Goal: Task Accomplishment & Management: Use online tool/utility

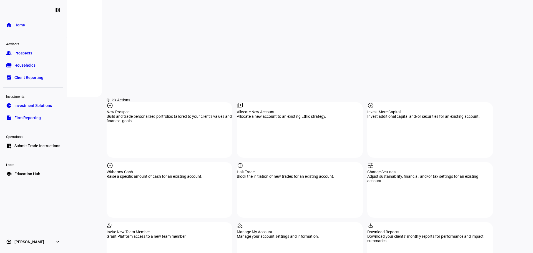
scroll to position [518, 0]
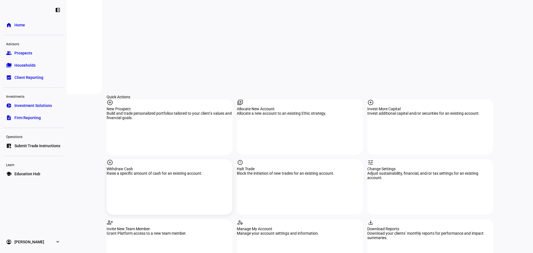
click at [165, 159] on div "arrow_circle_down Withdraw Cash Raise a specific amount of cash for an existing…" at bounding box center [170, 186] width 126 height 55
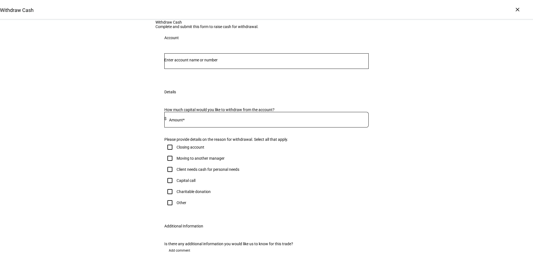
click at [193, 62] on input "Number" at bounding box center [266, 60] width 204 height 4
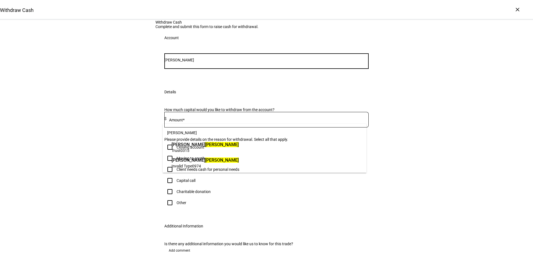
type input "[PERSON_NAME]"
click at [195, 148] on span "Trust 0315" at bounding box center [204, 150] width 67 height 5
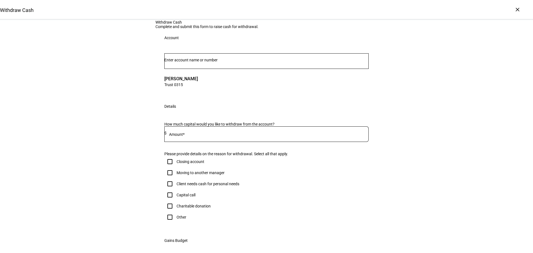
click at [187, 142] on div at bounding box center [267, 134] width 202 height 16
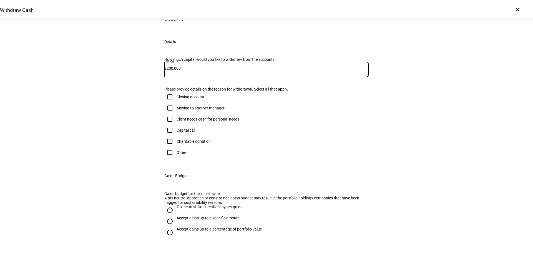
type input "200,000"
click at [168, 125] on input "Client needs cash for personal needs" at bounding box center [169, 118] width 11 height 11
checkbox input "true"
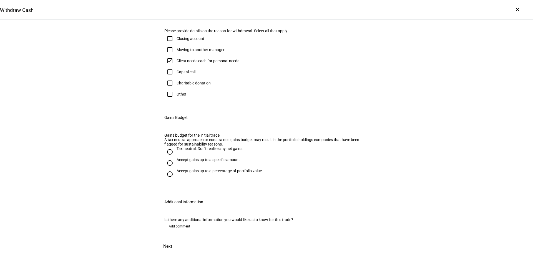
scroll to position [194, 0]
click at [168, 157] on input "Tax neutral. Don’t realize any net gains." at bounding box center [169, 151] width 11 height 11
radio input "true"
click at [180, 239] on span at bounding box center [167, 245] width 24 height 13
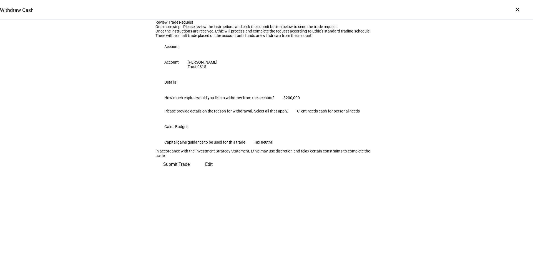
scroll to position [56, 0]
click at [189, 171] on span "Submit Trade" at bounding box center [176, 164] width 26 height 13
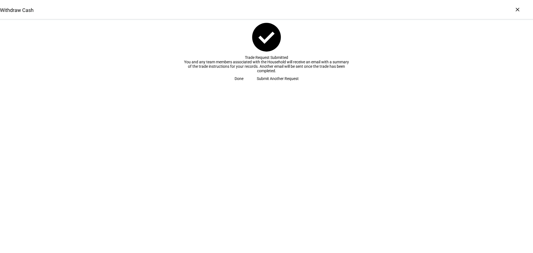
click at [243, 84] on span "Done" at bounding box center [238, 78] width 9 height 11
